Goal: Find specific page/section

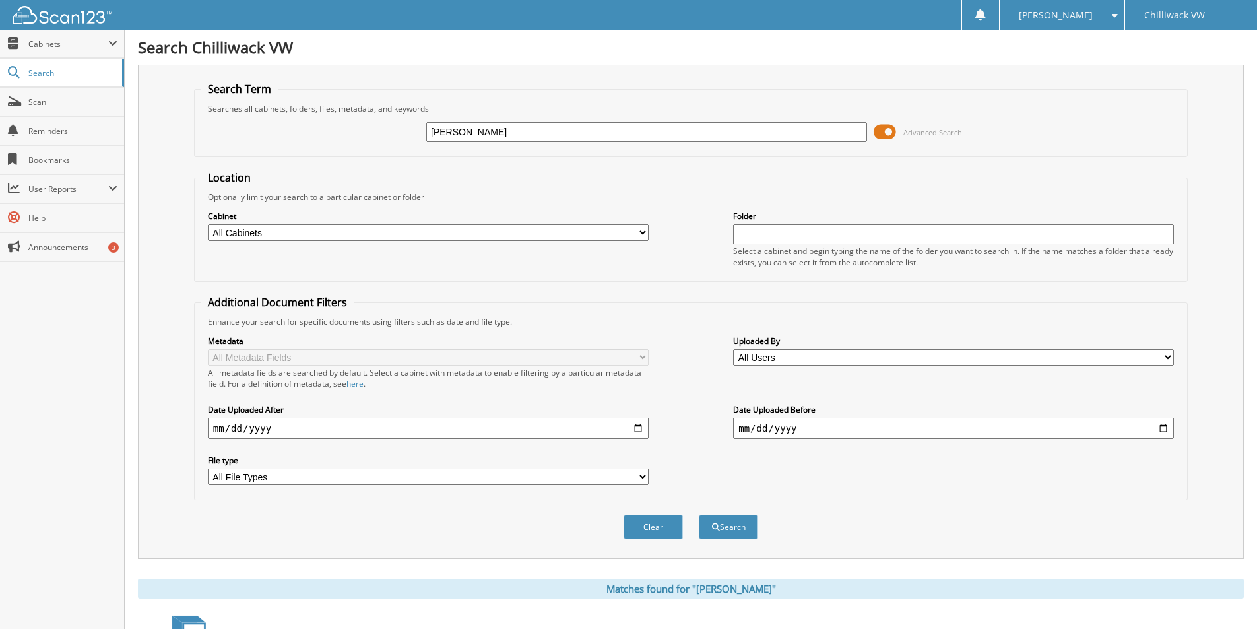
drag, startPoint x: 506, startPoint y: 127, endPoint x: 191, endPoint y: 144, distance: 315.9
click at [205, 144] on div "TERHAAR Advanced Search" at bounding box center [690, 132] width 979 height 36
type input "[PERSON_NAME]"
click at [732, 535] on button "Search" at bounding box center [728, 527] width 59 height 24
click at [736, 533] on button "Search" at bounding box center [728, 527] width 59 height 24
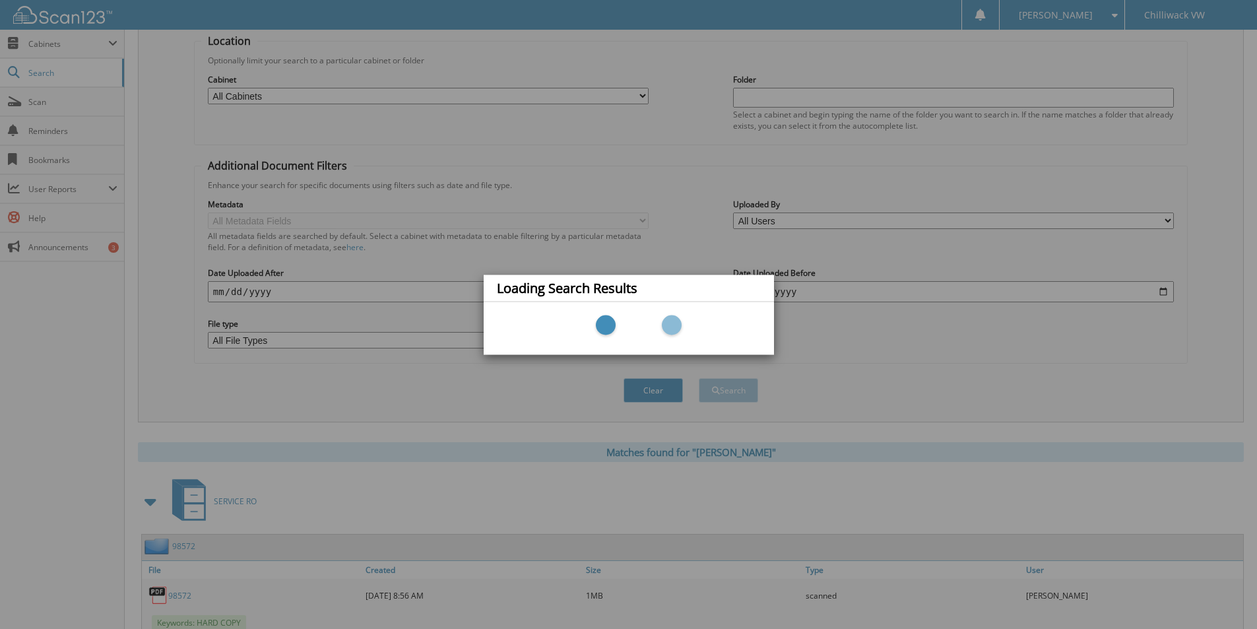
scroll to position [264, 0]
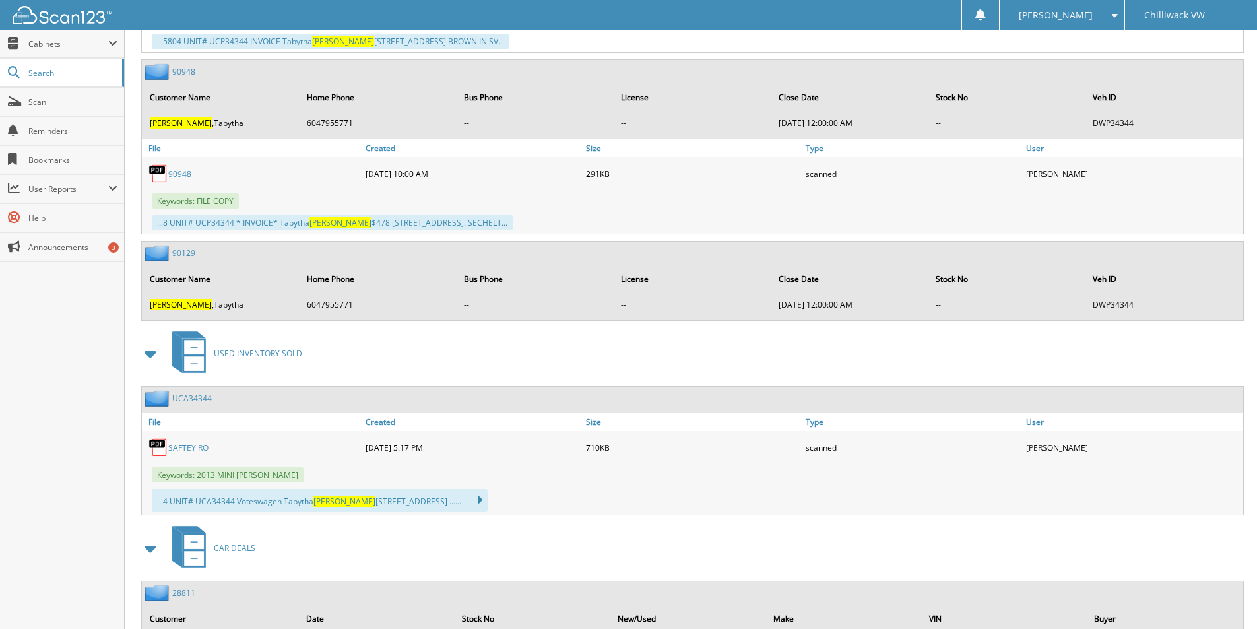
scroll to position [2574, 0]
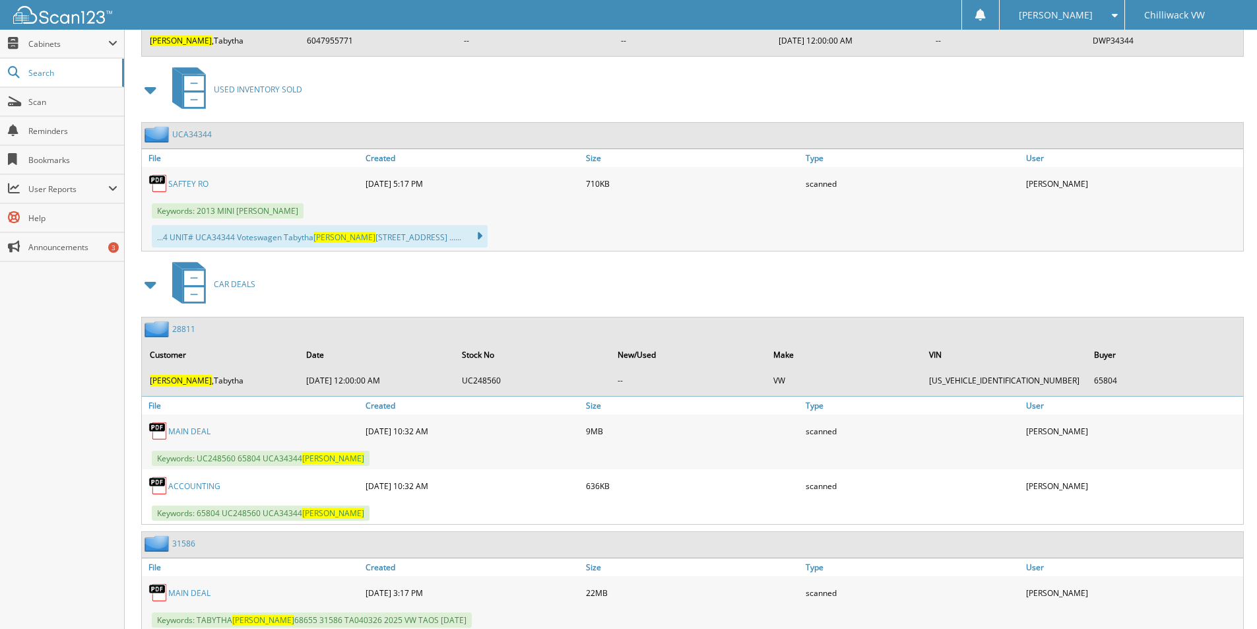
click at [201, 430] on link "MAIN DEAL" at bounding box center [189, 431] width 42 height 11
drag, startPoint x: 205, startPoint y: 428, endPoint x: 702, endPoint y: 400, distance: 497.7
click at [205, 428] on link "MAIN DEAL" at bounding box center [189, 431] width 42 height 11
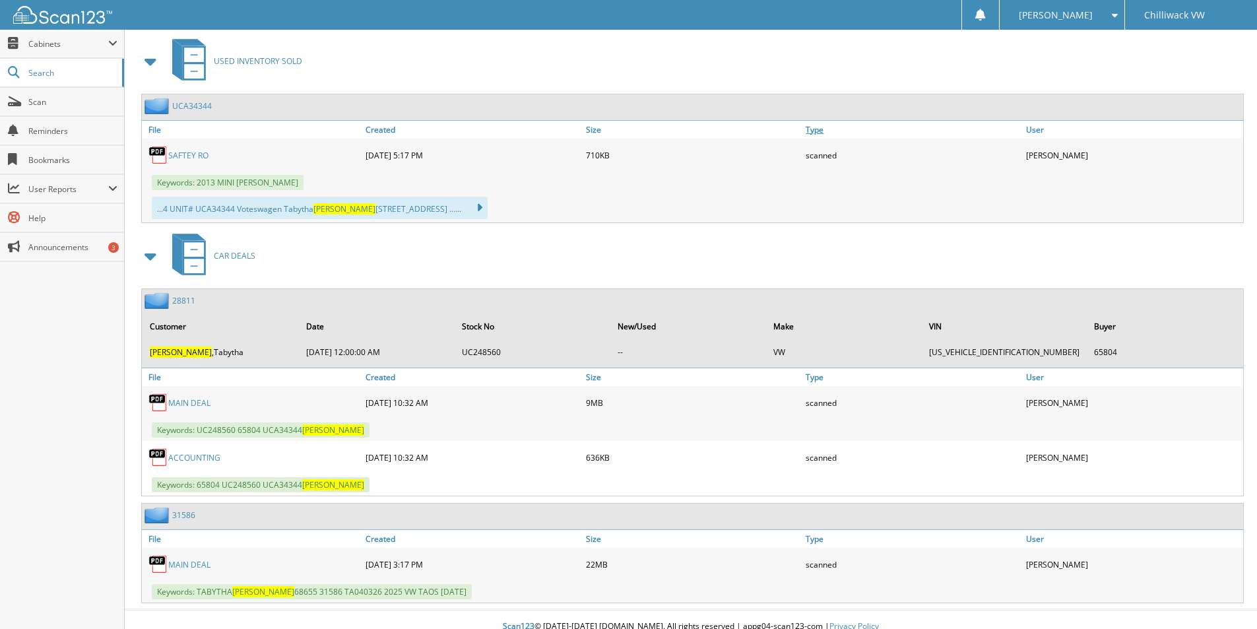
scroll to position [2616, 0]
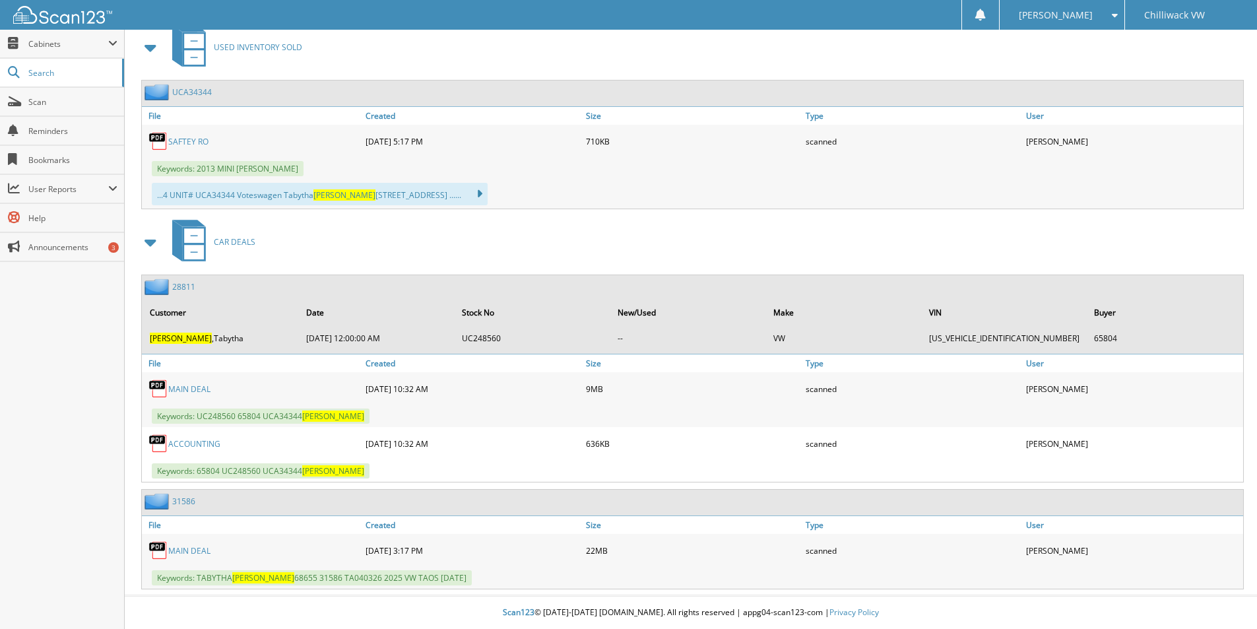
click at [193, 383] on link "MAIN DEAL" at bounding box center [189, 388] width 42 height 11
click at [188, 549] on link "MAIN DEAL" at bounding box center [189, 550] width 42 height 11
